Goal: Task Accomplishment & Management: Manage account settings

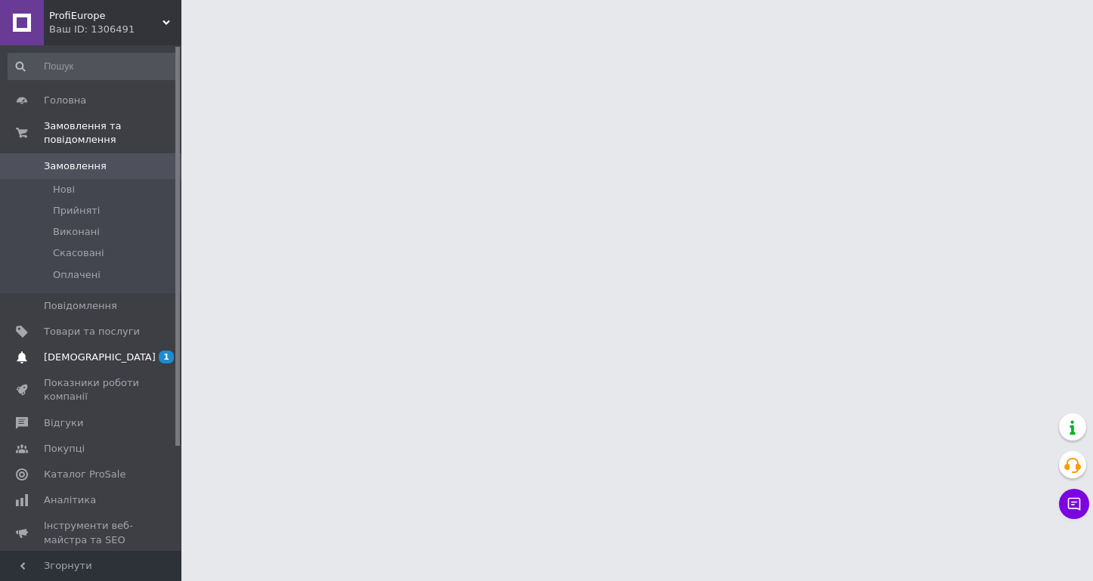
click at [74, 351] on span "[DEMOGRAPHIC_DATA]" at bounding box center [100, 358] width 112 height 14
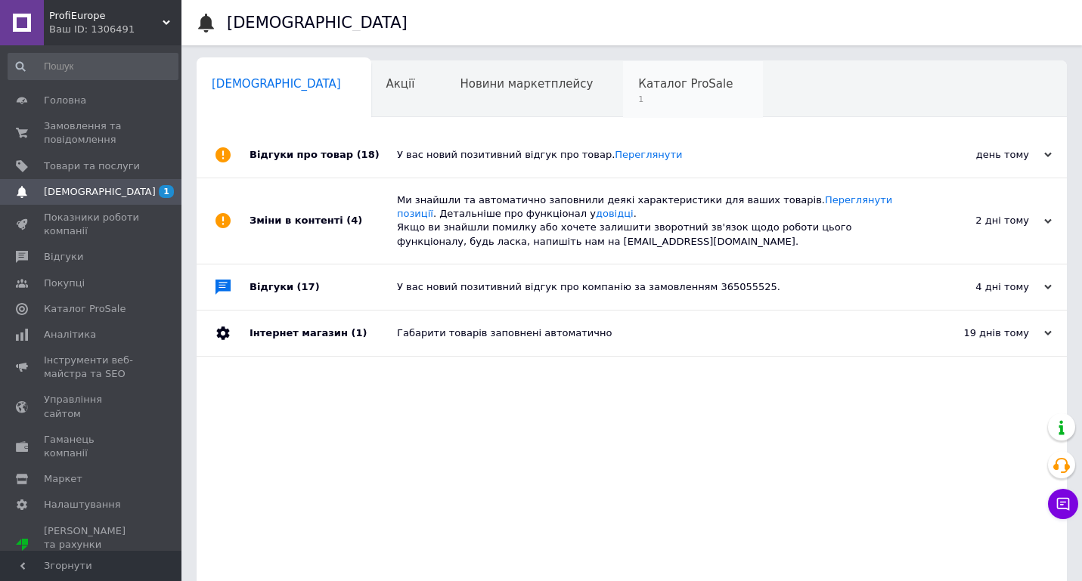
click at [638, 88] on span "Каталог ProSale" at bounding box center [685, 84] width 95 height 14
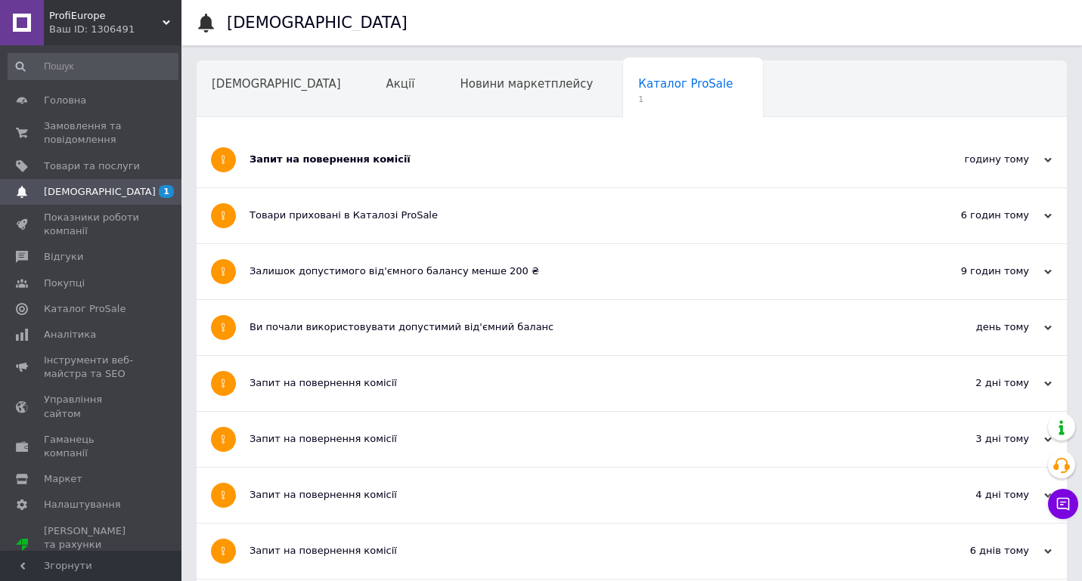
click at [340, 160] on div "Запит на повернення комісії" at bounding box center [575, 160] width 651 height 14
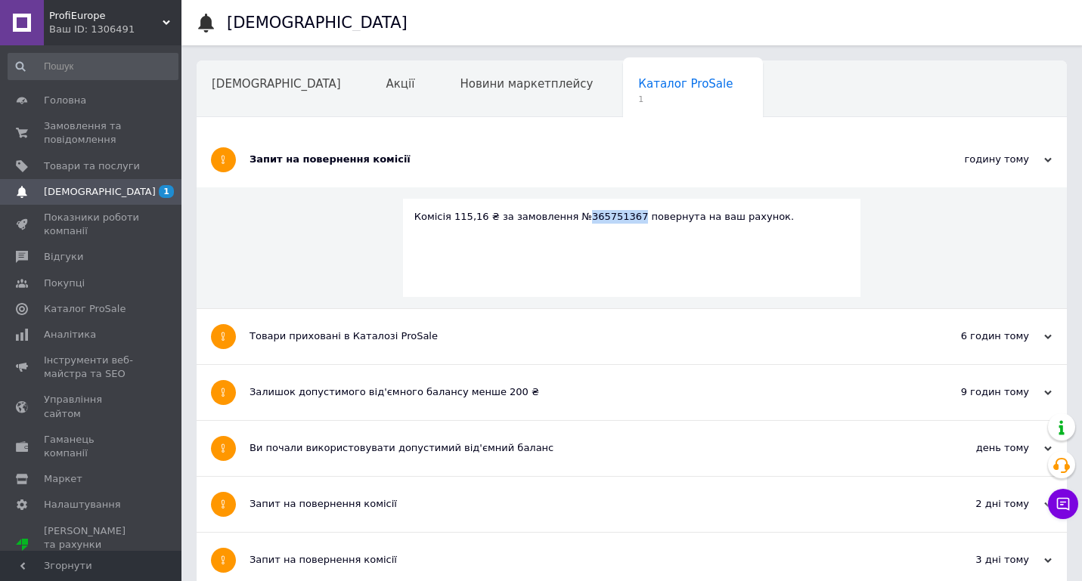
drag, startPoint x: 616, startPoint y: 216, endPoint x: 568, endPoint y: 206, distance: 48.5
click at [566, 212] on div "Комісія 115,16 ₴ за замовлення №365751367 повернута на ваш рахунок." at bounding box center [632, 217] width 436 height 14
copy div "365751367"
click at [94, 135] on span "Замовлення та повідомлення" at bounding box center [92, 132] width 96 height 27
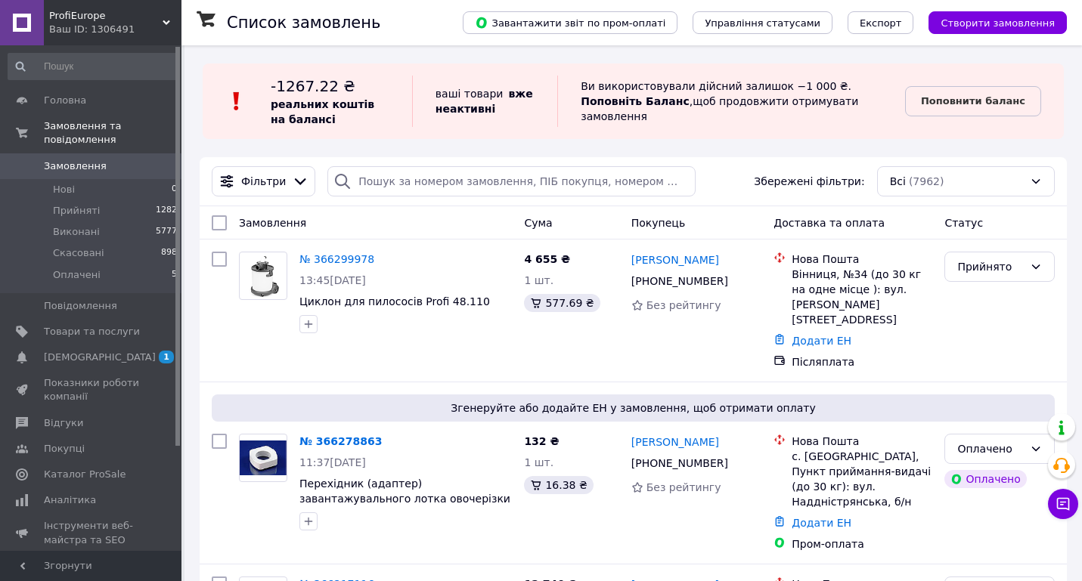
click at [450, 86] on div "ваші товари   вже неактивні" at bounding box center [484, 101] width 145 height 51
drag, startPoint x: 423, startPoint y: 173, endPoint x: 438, endPoint y: 166, distance: 15.9
click at [427, 170] on input "search" at bounding box center [511, 181] width 368 height 30
paste input "365751367"
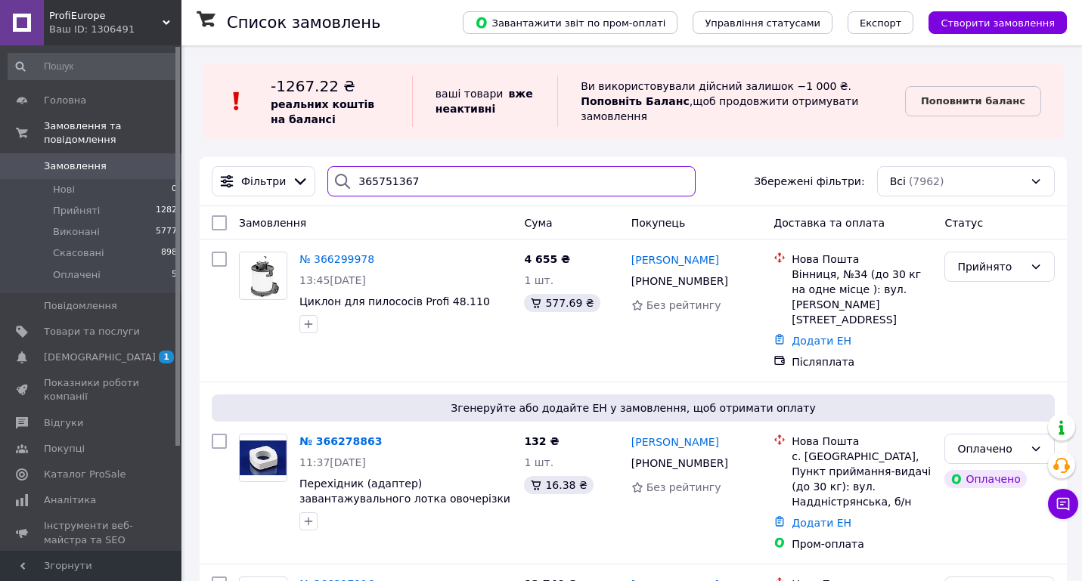
type input "365751367"
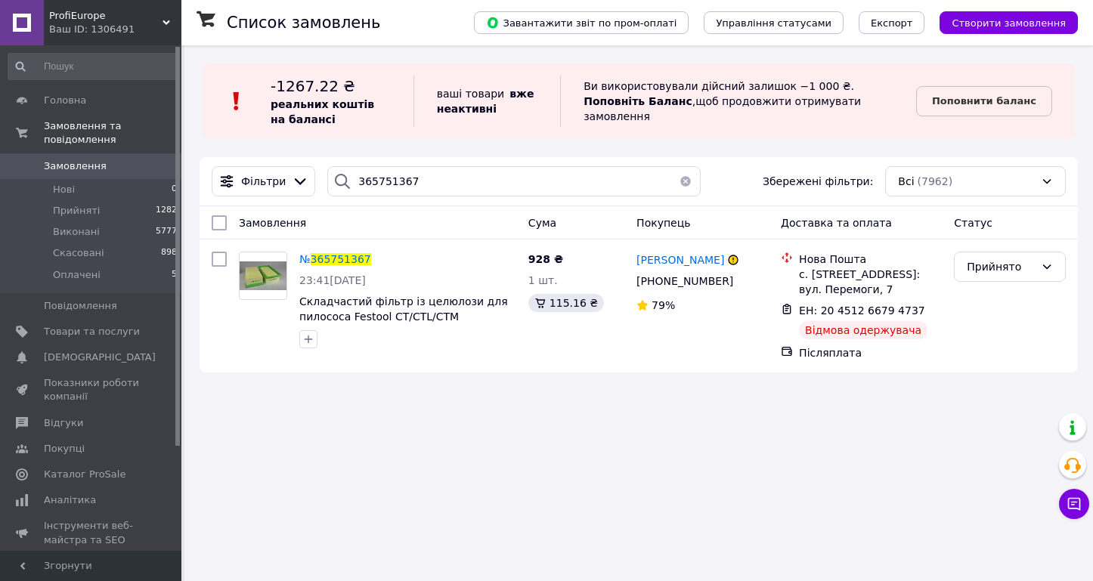
click at [504, 473] on div "Список замовлень Завантажити звіт по пром-оплаті Управління статусами Експорт С…" at bounding box center [639, 290] width 909 height 581
